Goal: Task Accomplishment & Management: Use online tool/utility

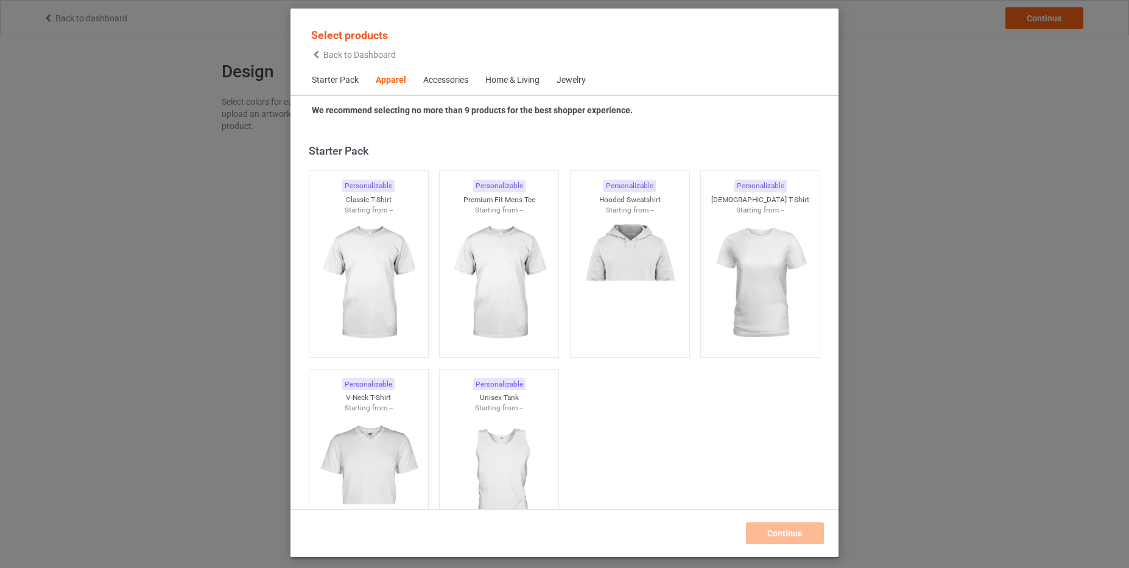
scroll to position [454, 0]
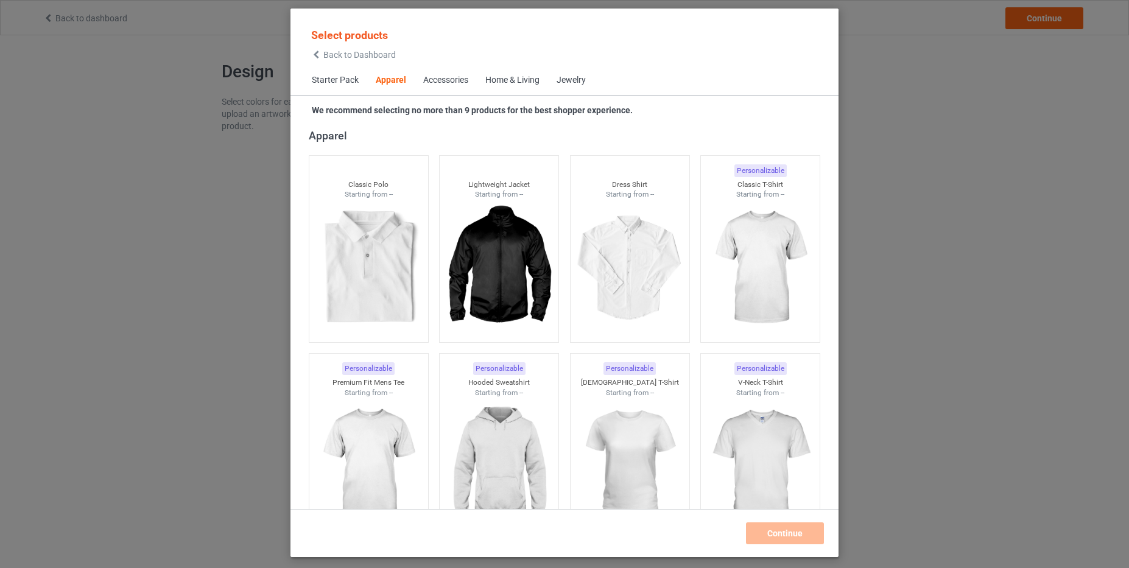
click at [315, 57] on icon at bounding box center [316, 55] width 10 height 9
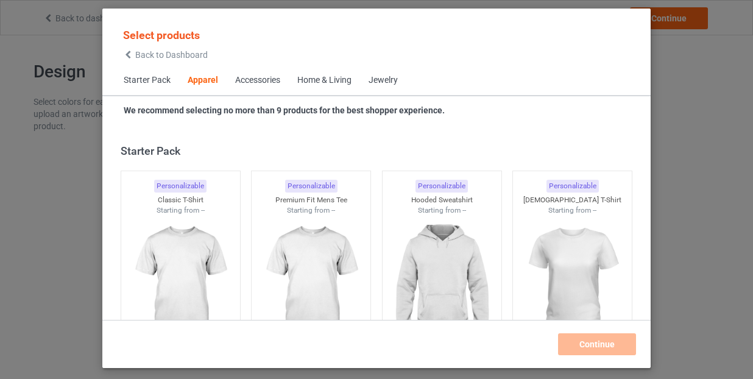
scroll to position [454, 0]
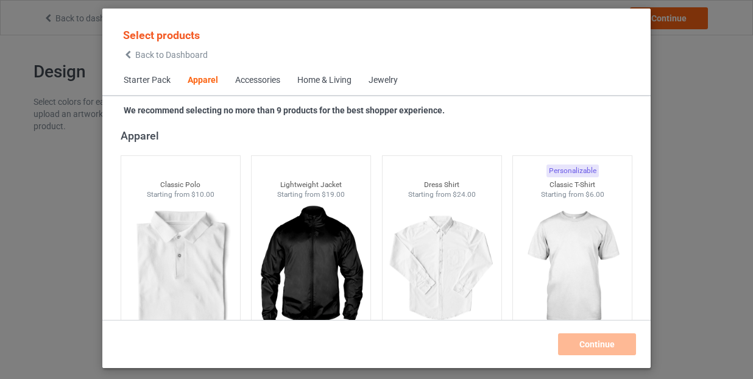
click at [86, 84] on div "Select products Back to Dashboard Starter Pack Apparel Accessories Home & Livin…" at bounding box center [376, 189] width 753 height 379
click at [133, 49] on div "Select products Back to Dashboard" at bounding box center [165, 43] width 85 height 31
click at [129, 54] on icon at bounding box center [128, 55] width 10 height 9
